Goal: Information Seeking & Learning: Learn about a topic

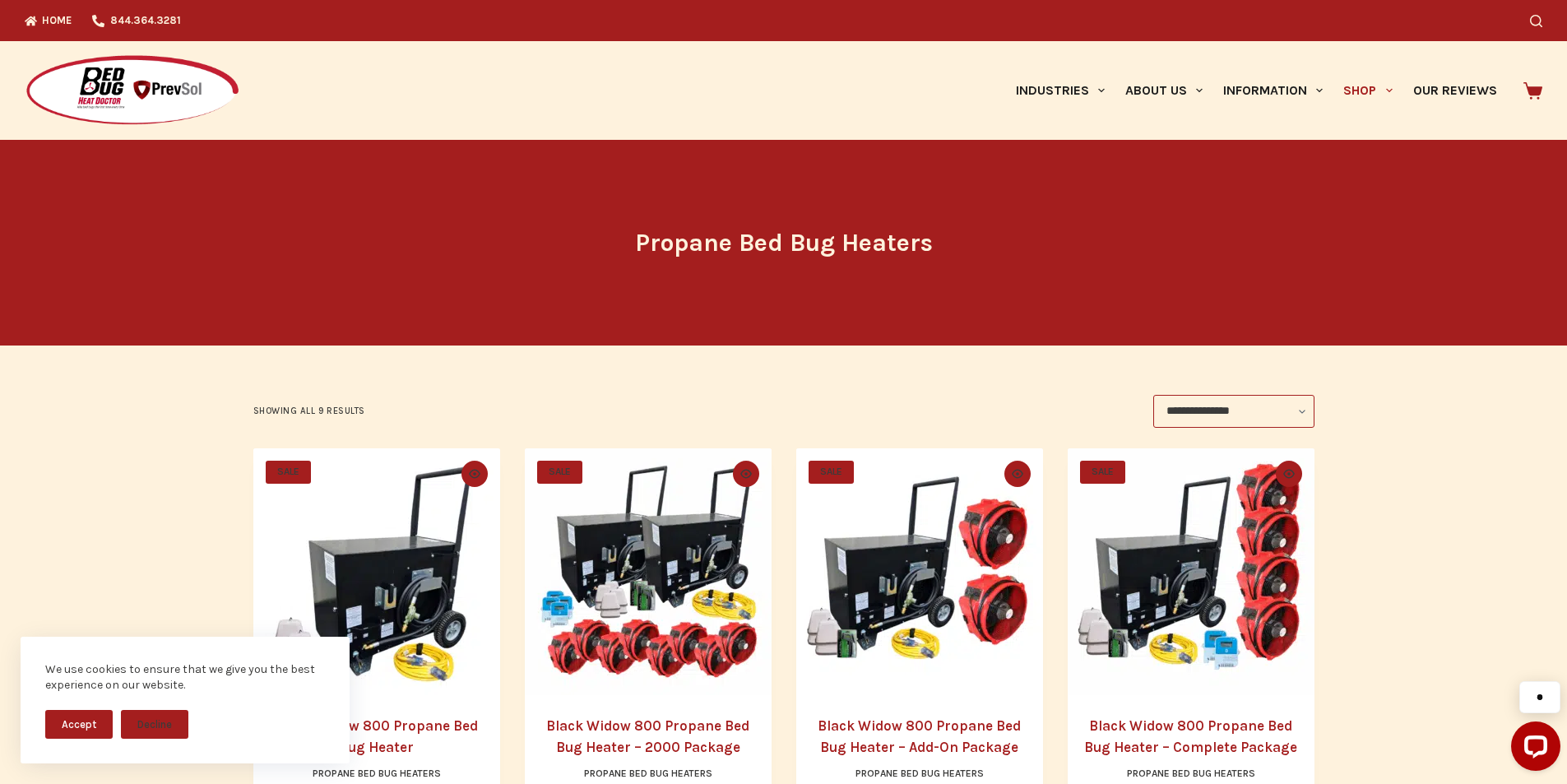
click at [1153, 586] on img "Black Widow 800 Propane Bed Bug Heater - Complete Package" at bounding box center [1191, 571] width 247 height 247
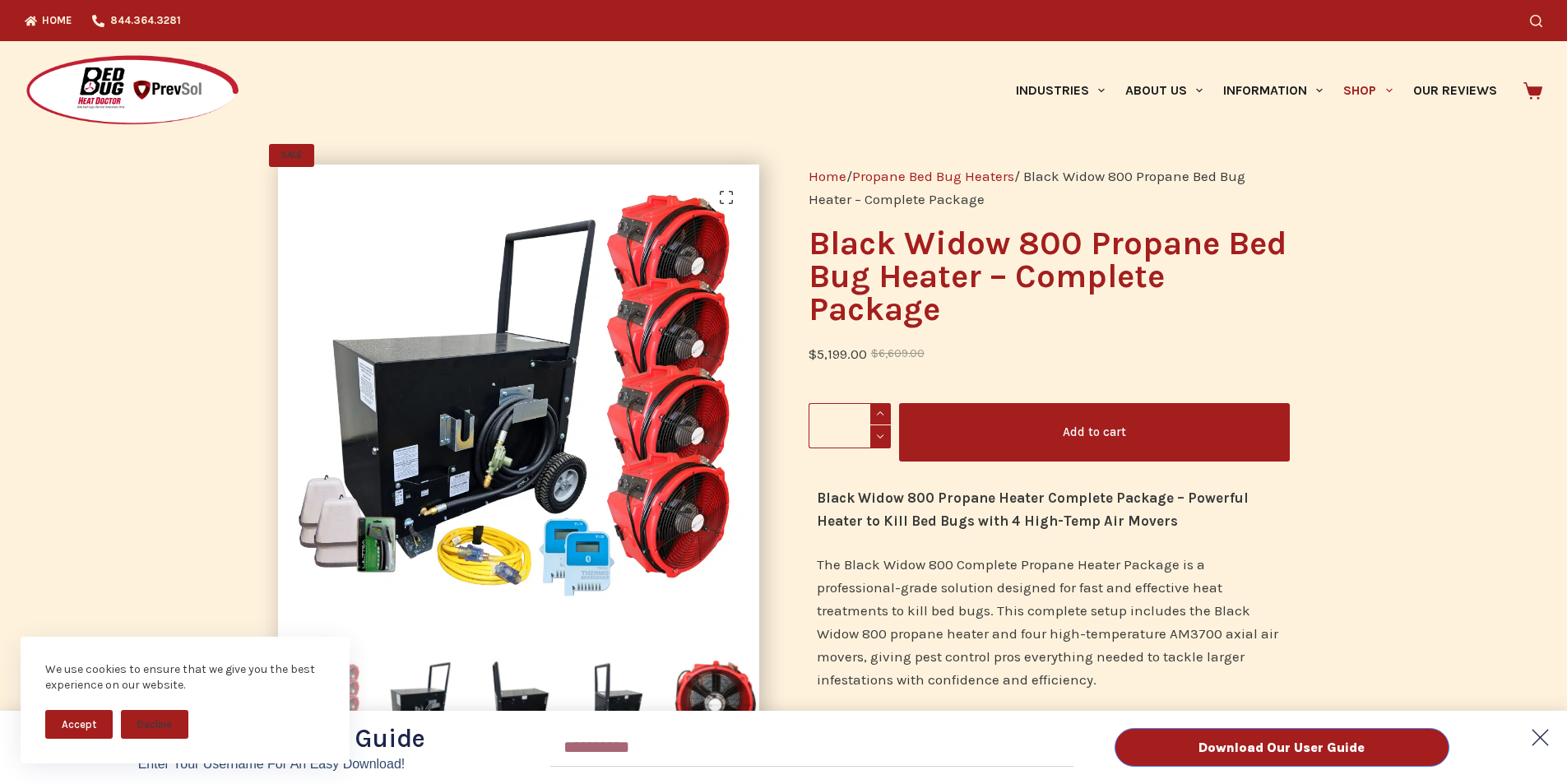
click at [1537, 736] on polygon at bounding box center [1541, 737] width 32 height 32
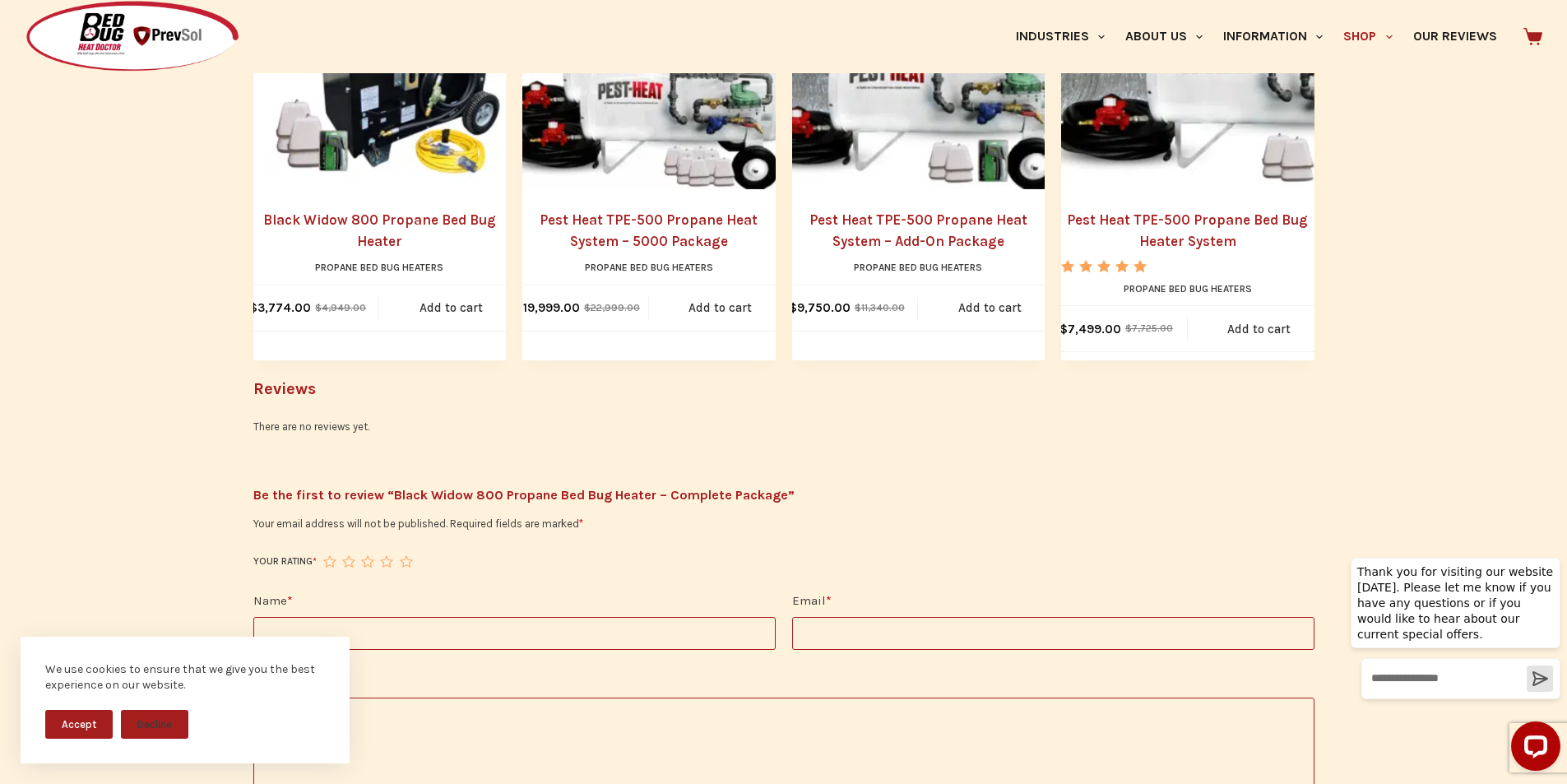
scroll to position [2159, 0]
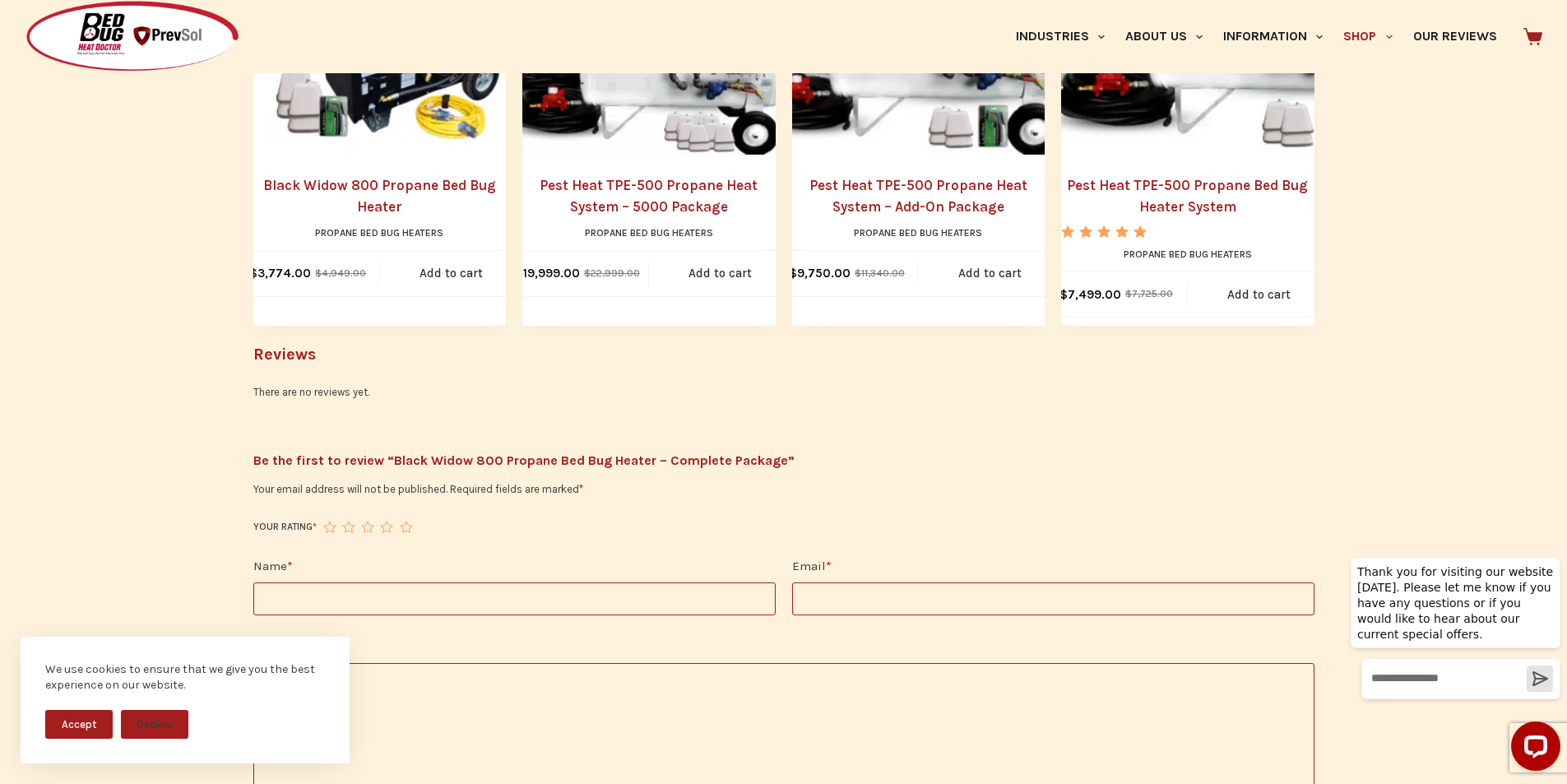
click at [639, 582] on input "Name *" at bounding box center [515, 598] width 522 height 33
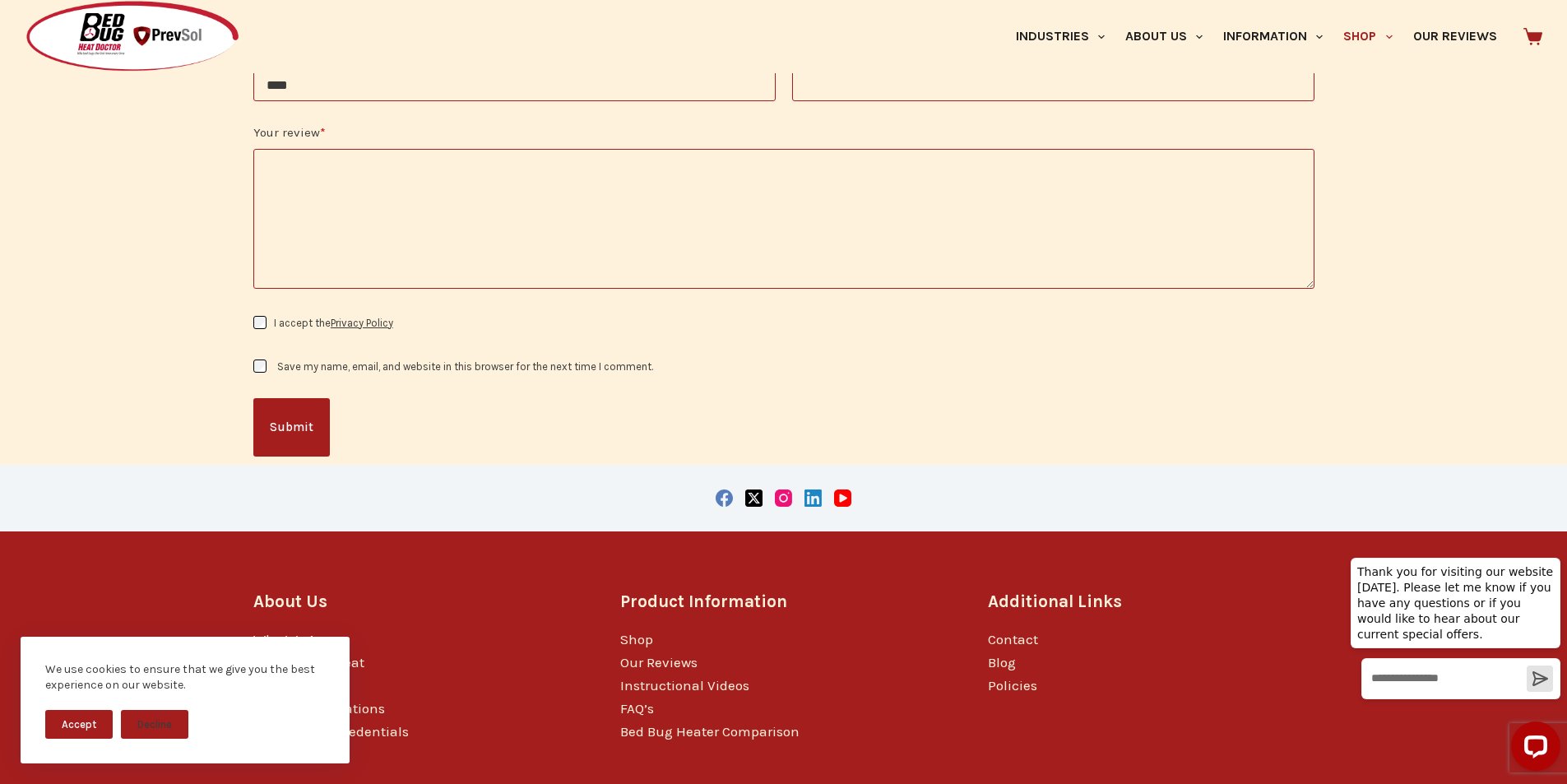
scroll to position [2724, 0]
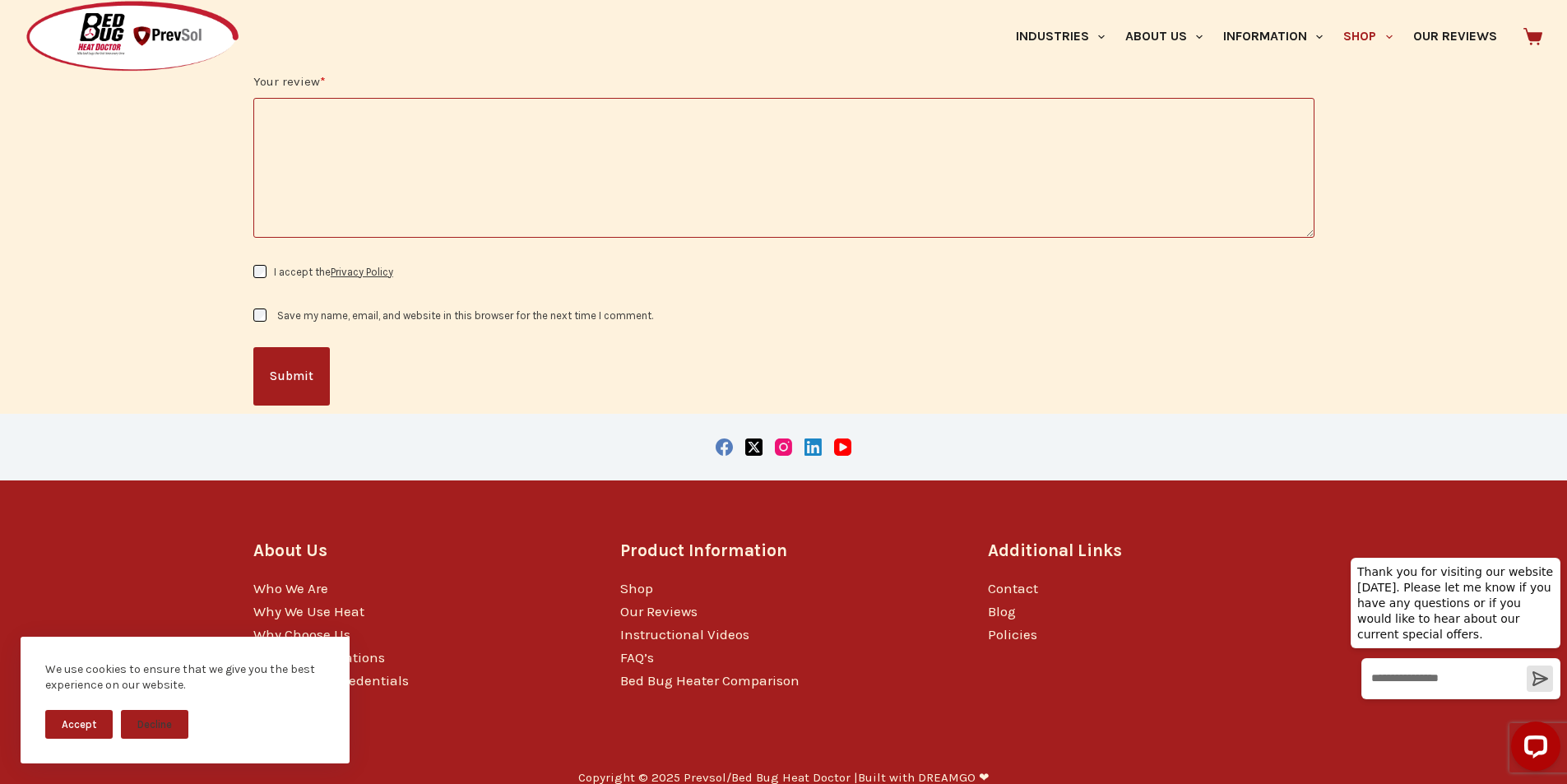
type input "****"
click at [845, 780] on div "Copyright © 2025 Prevsol/Bed Bug Heat Doctor | Built with DREAMGO ❤" at bounding box center [784, 778] width 1062 height 58
click at [934, 781] on div "Copyright © 2025 Prevsol/Bed Bug Heat Doctor | Built with DREAMGO ❤" at bounding box center [784, 778] width 1062 height 58
click at [352, 309] on label "Save my name, email, and website in this browser for the next time I comment." at bounding box center [465, 315] width 376 height 13
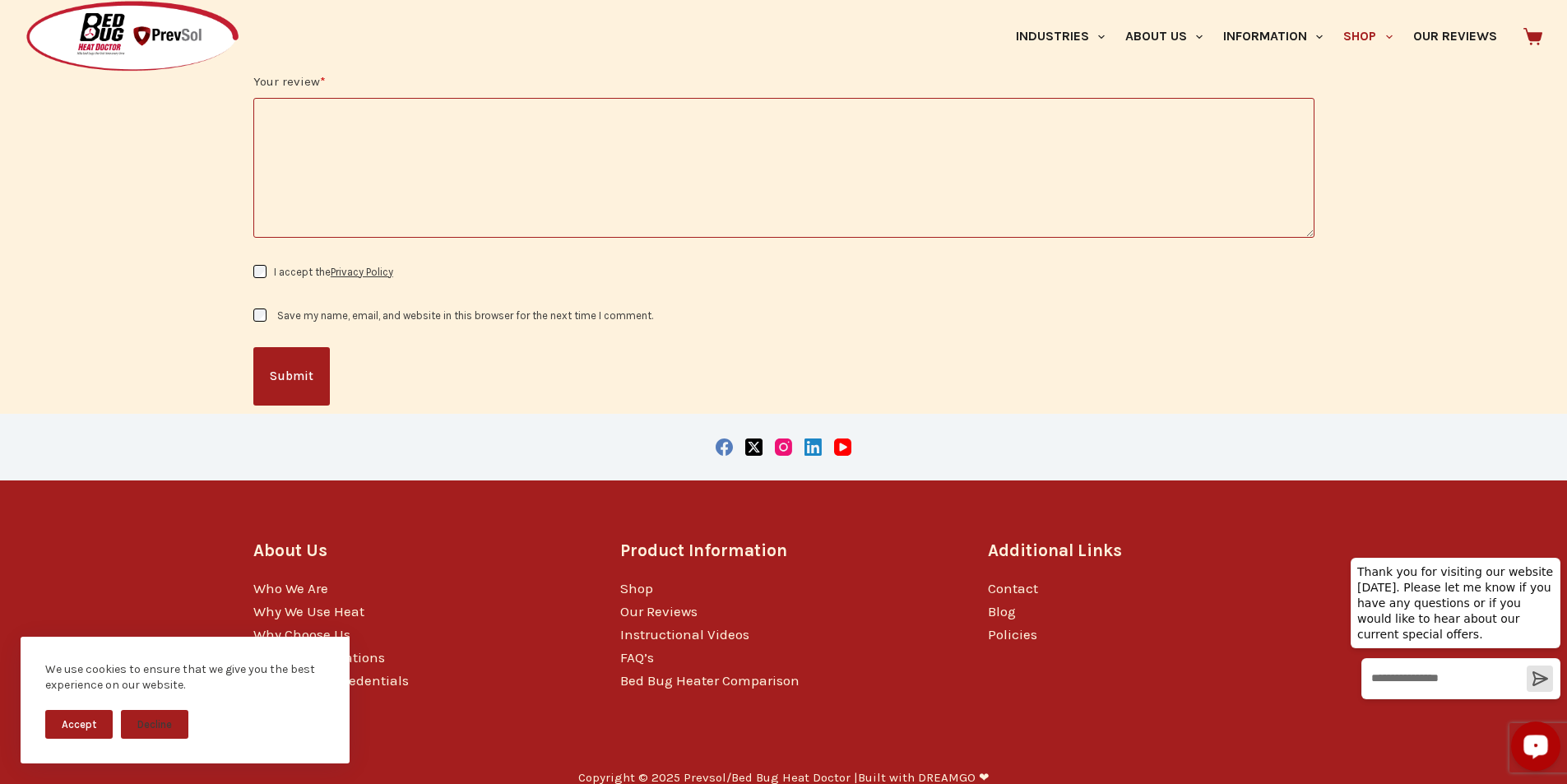
click at [1531, 743] on icon "Open LiveChat chat widget" at bounding box center [1536, 745] width 15 height 11
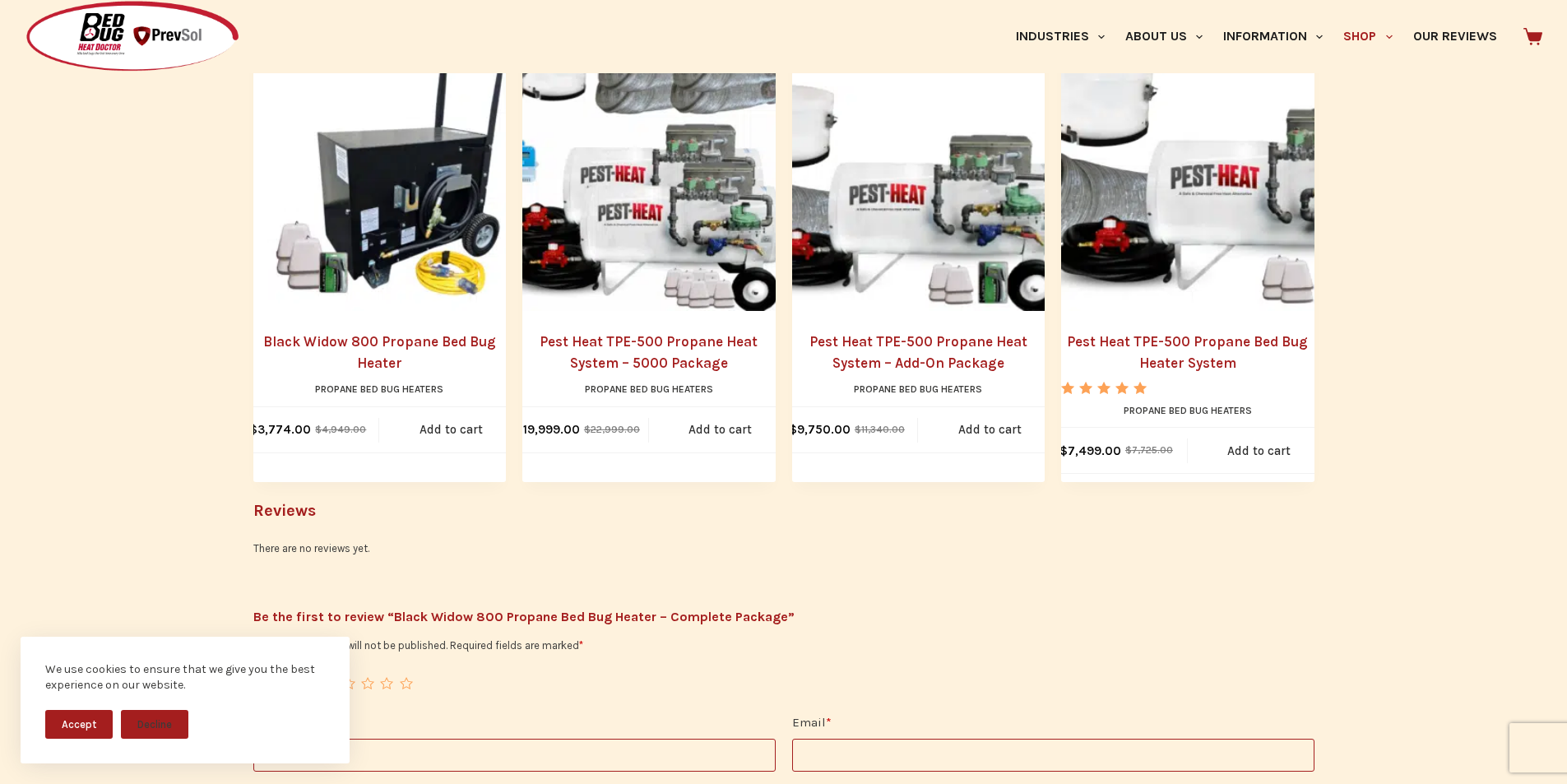
scroll to position [1901, 0]
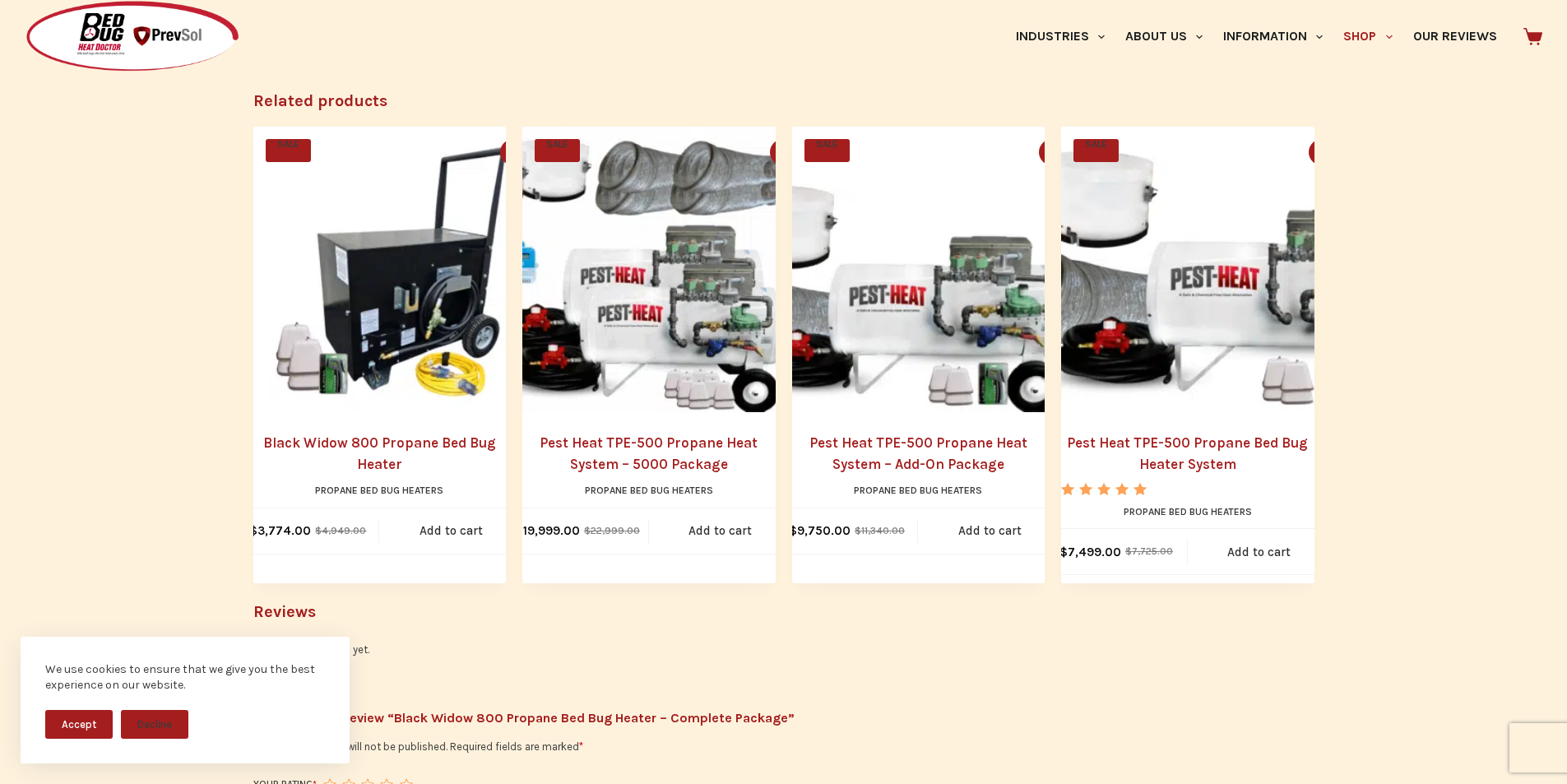
click at [550, 139] on span "SALE" at bounding box center [557, 150] width 45 height 23
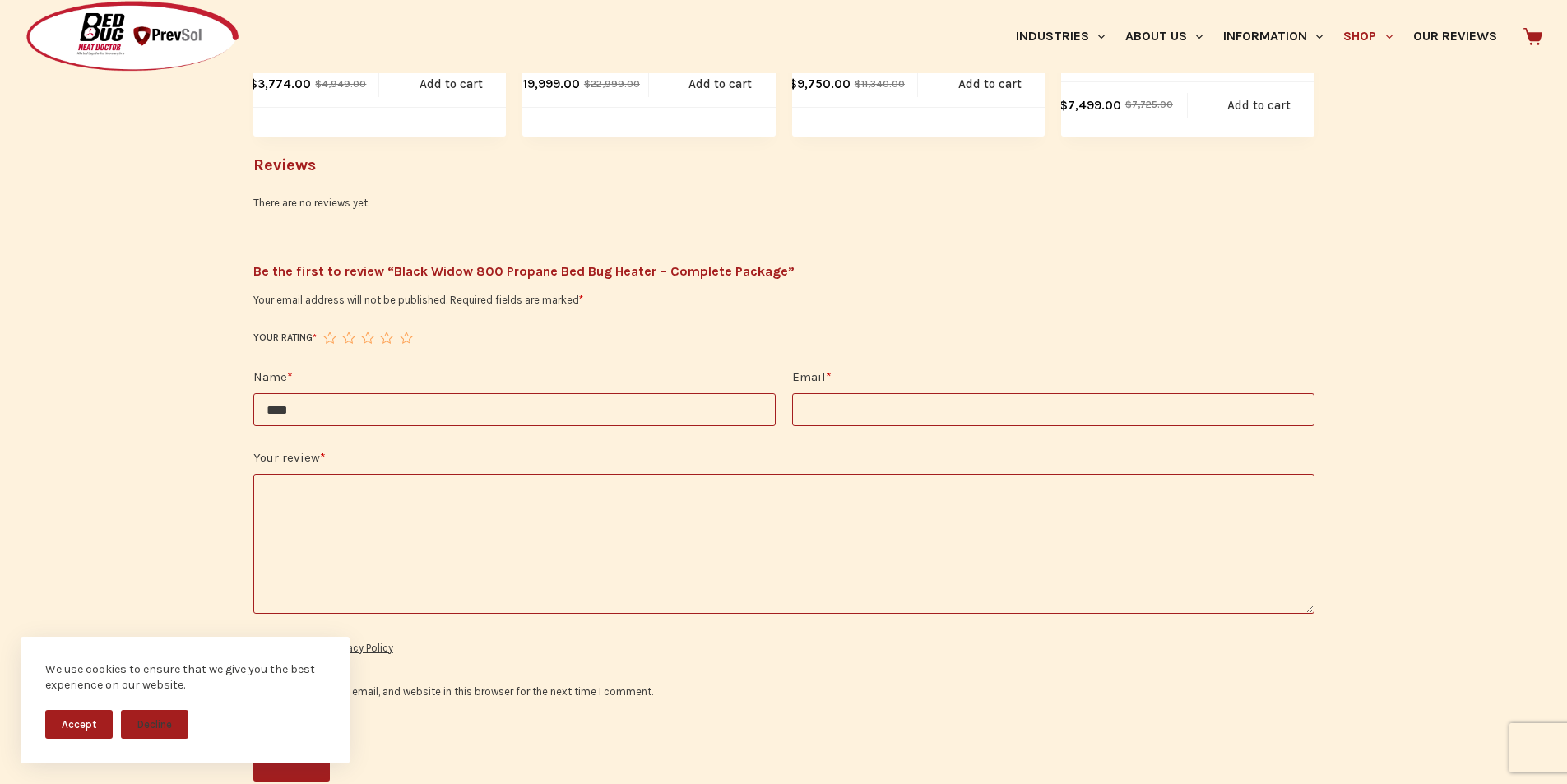
scroll to position [2483, 0]
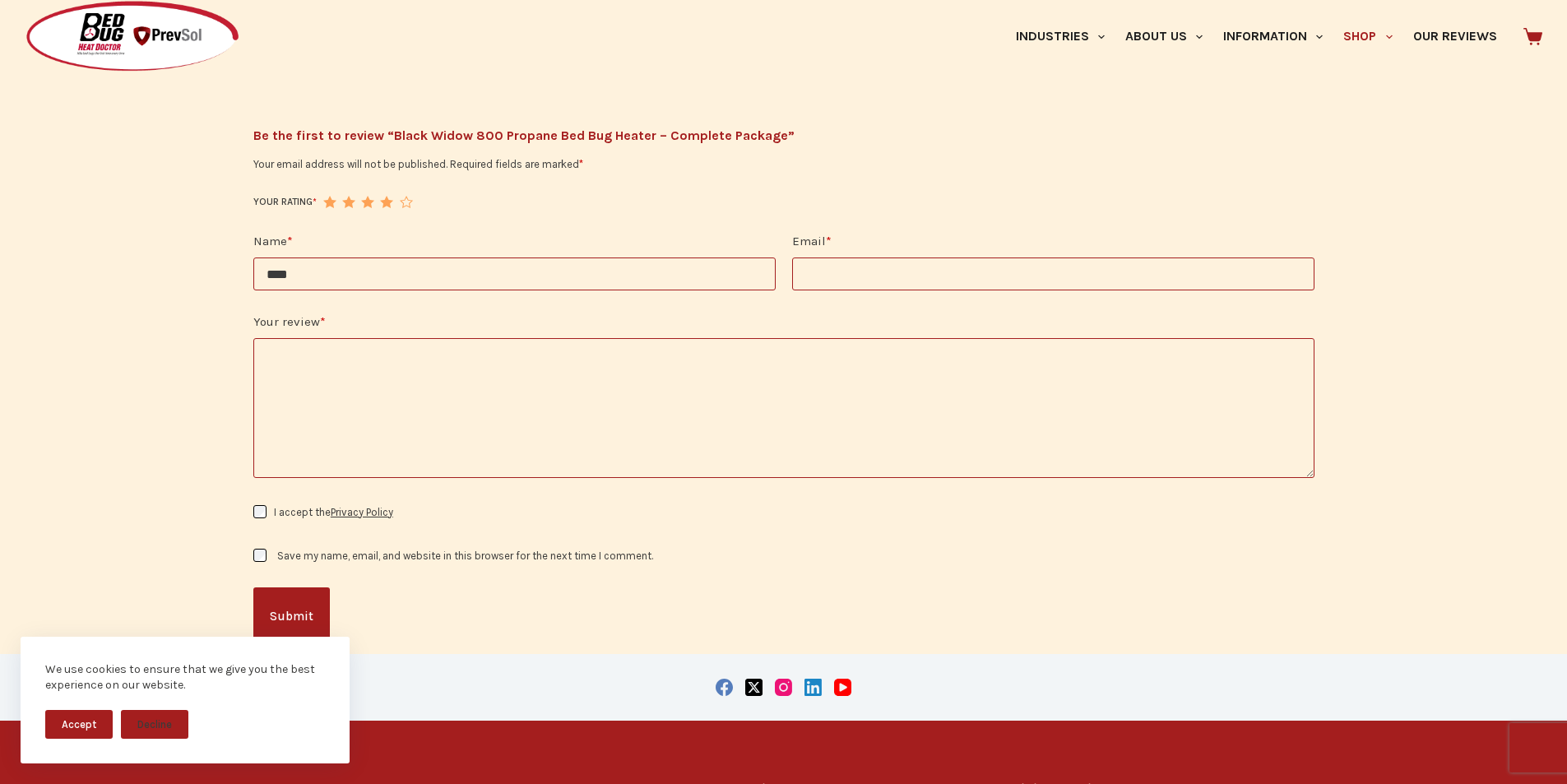
click at [393, 196] on link "4 of 5 stars" at bounding box center [386, 202] width 13 height 13
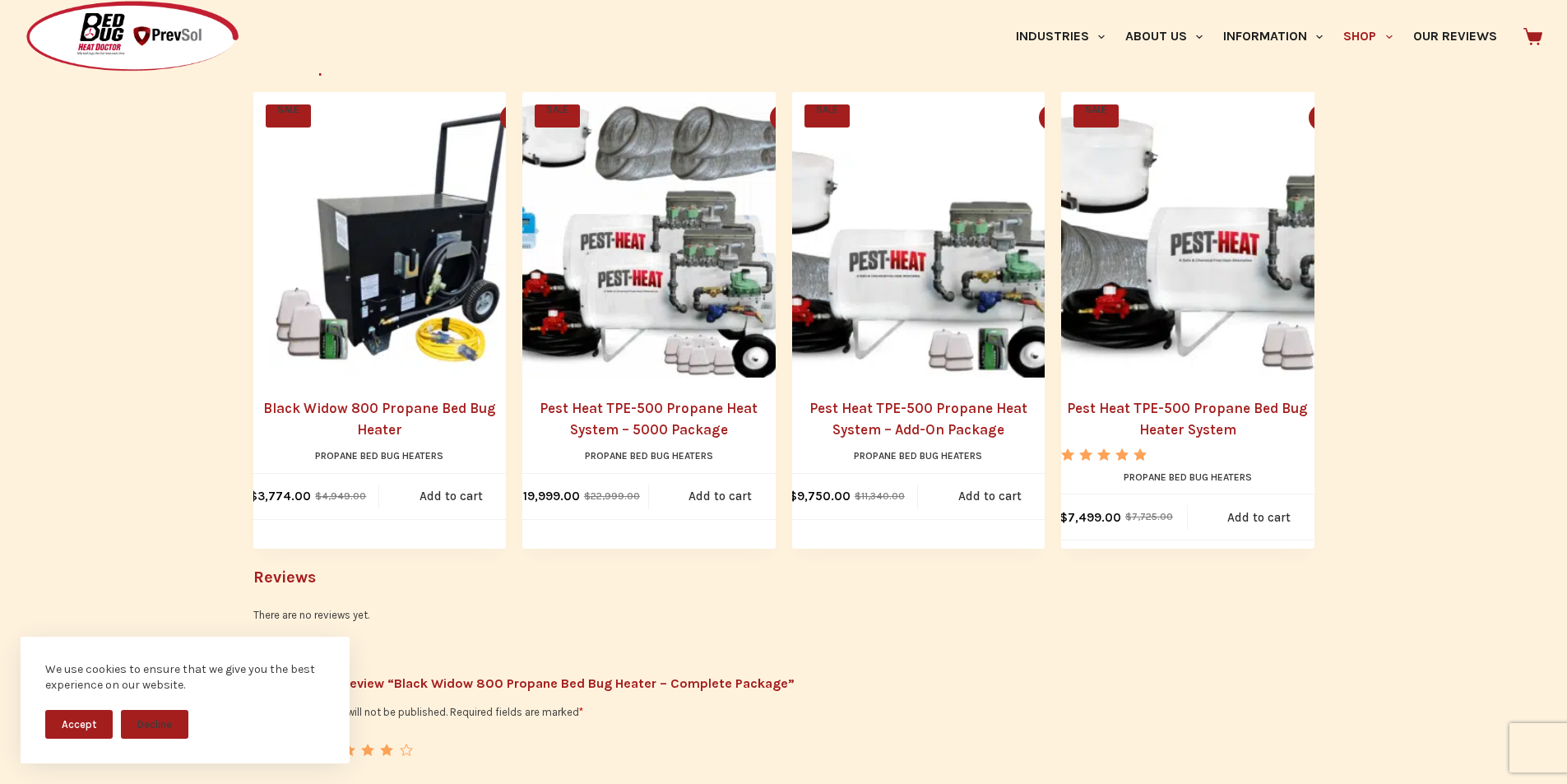
scroll to position [1867, 0]
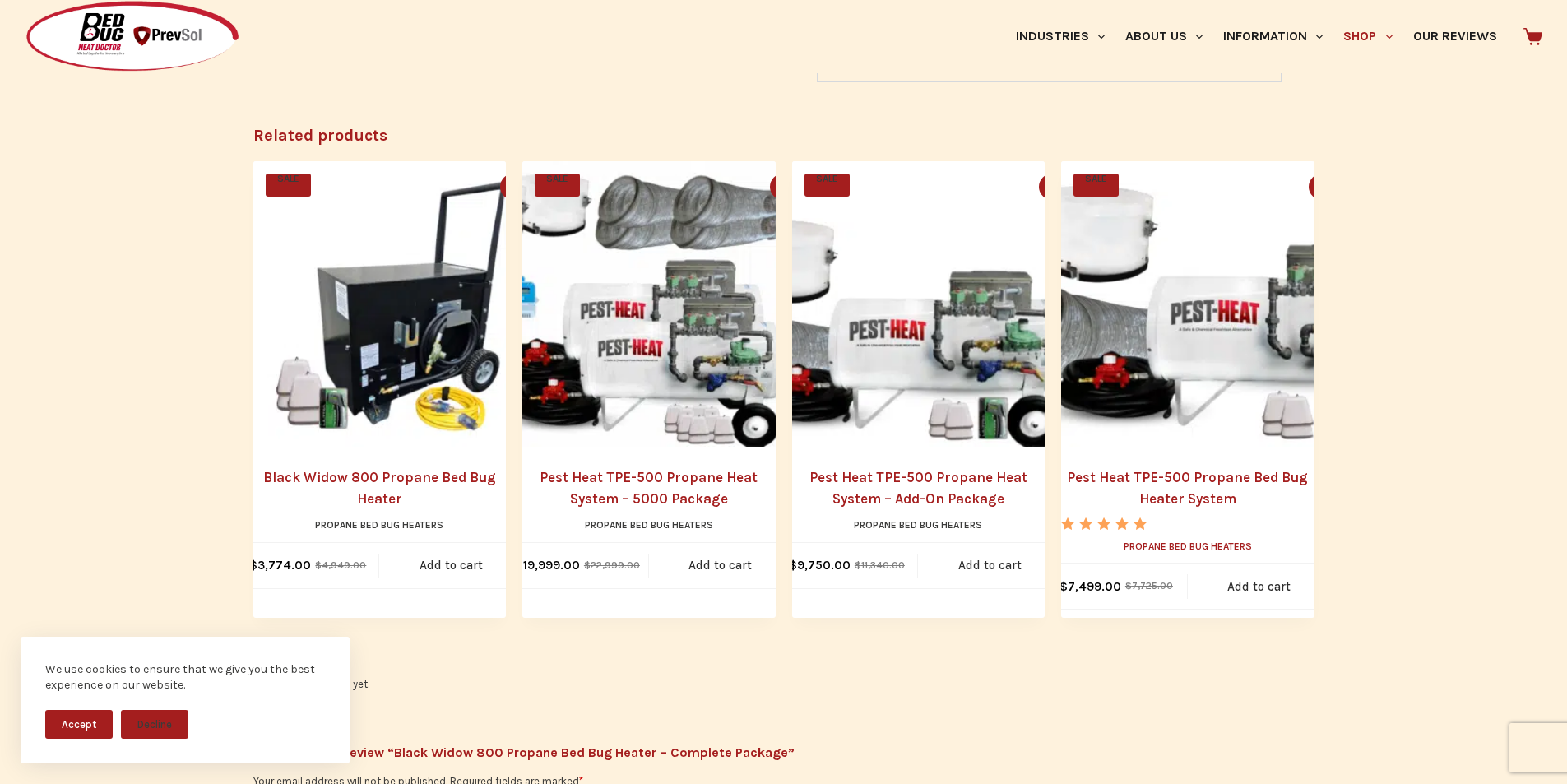
click at [1129, 540] on link "Propane Bed Bug Heaters" at bounding box center [1187, 546] width 128 height 12
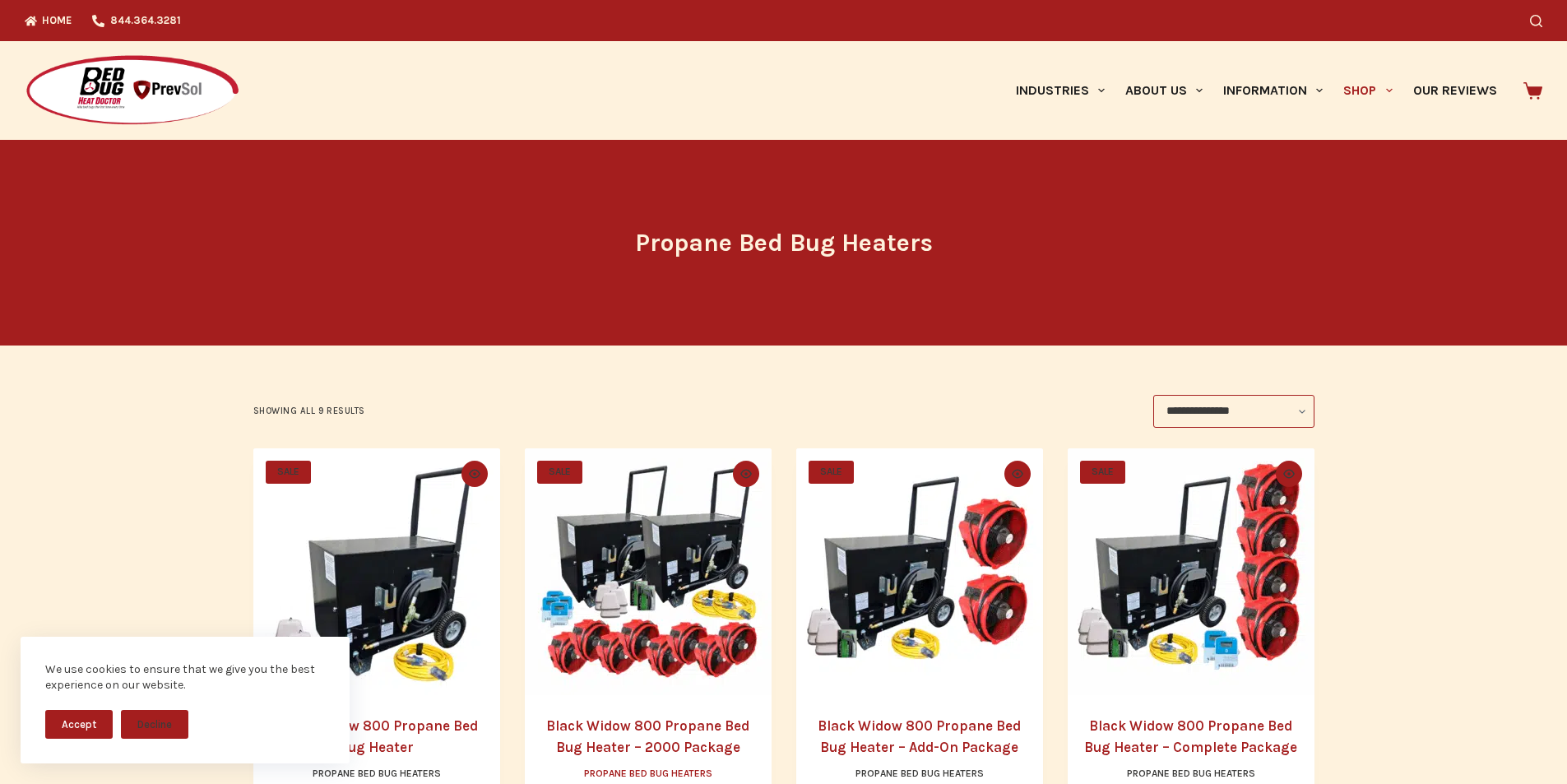
click at [589, 768] on link "Propane Bed Bug Heaters" at bounding box center [648, 773] width 128 height 12
